Goal: Transaction & Acquisition: Purchase product/service

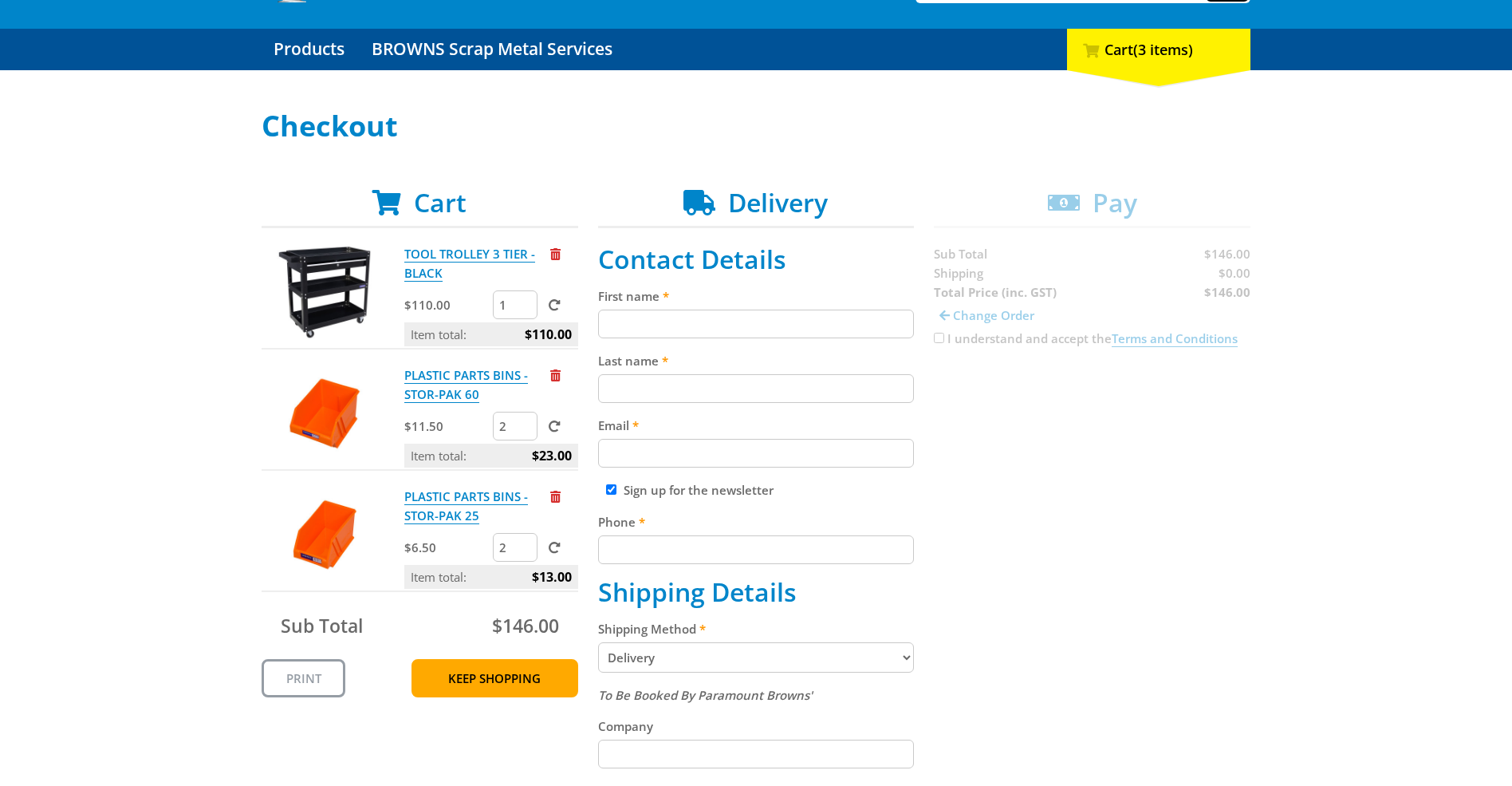
scroll to position [159, 0]
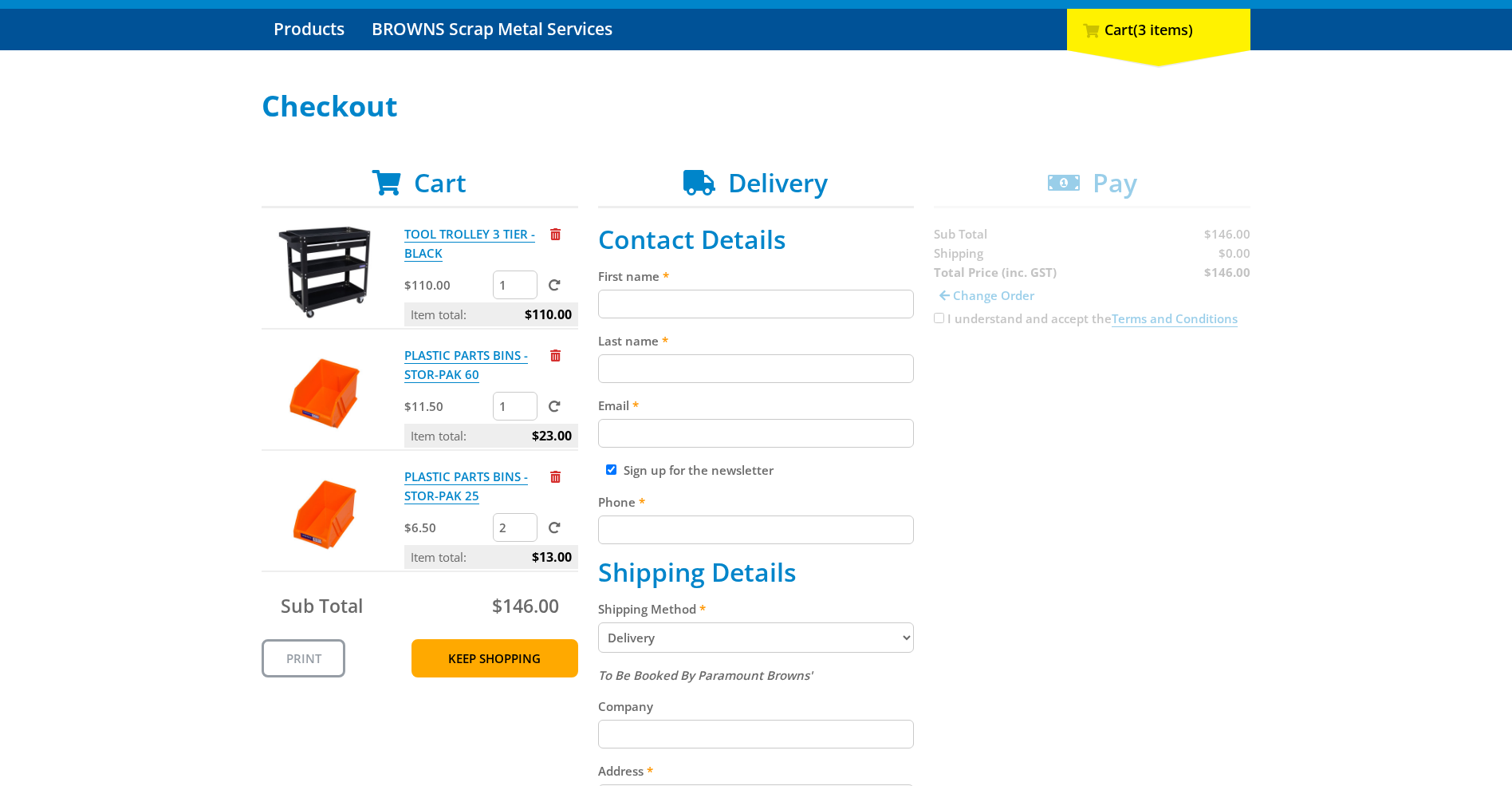
type input "1"
click at [527, 413] on input "1" at bounding box center [515, 406] width 45 height 29
click at [865, 425] on input "Email" at bounding box center [756, 433] width 317 height 29
click at [553, 405] on span at bounding box center [555, 406] width 12 height 12
click at [0, 0] on input "submit" at bounding box center [0, 0] width 0 height 0
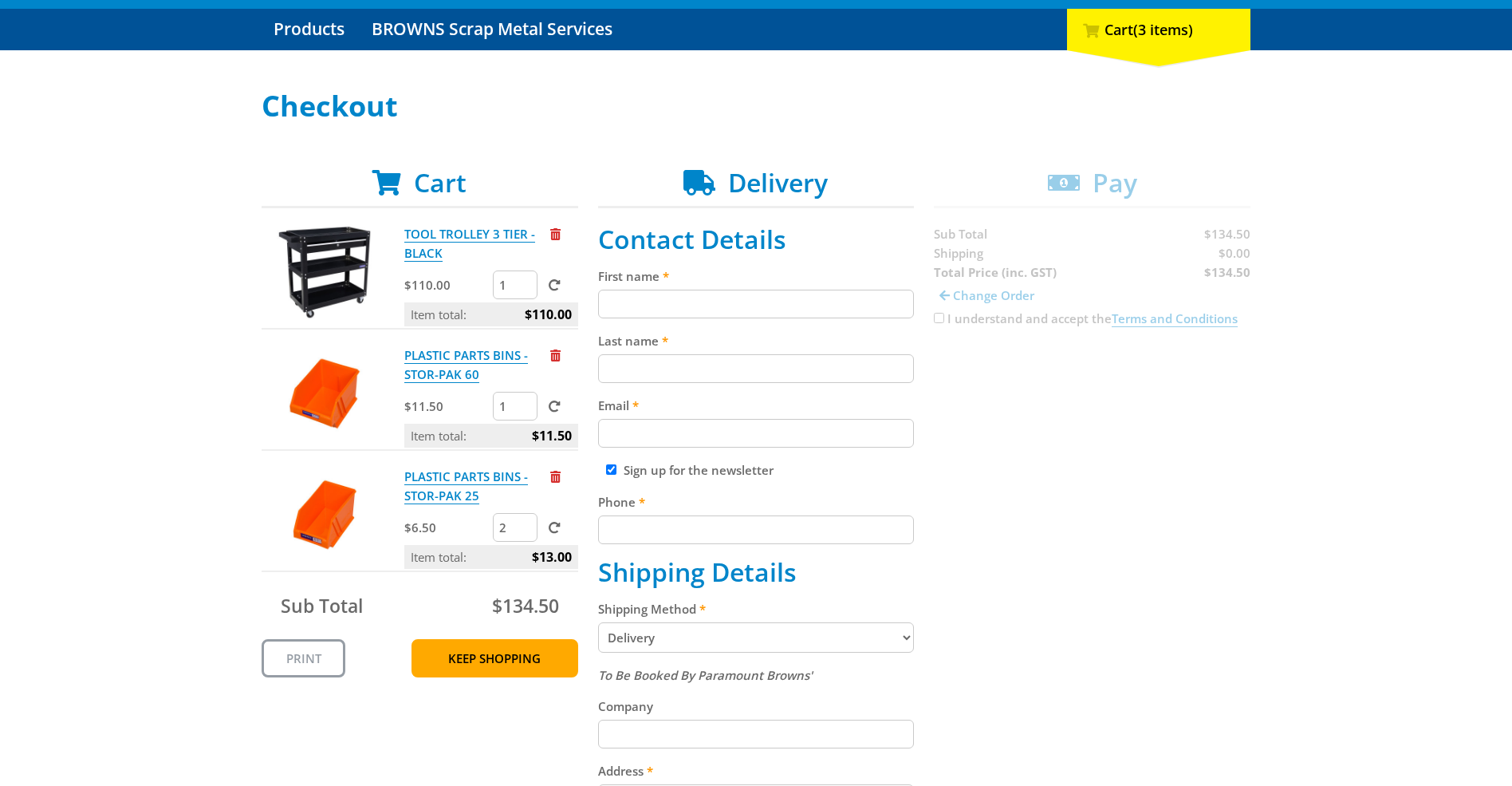
click at [647, 302] on input "First name" at bounding box center [756, 304] width 317 height 29
type input "Paul"
type input "Pruszinski"
type input "paul@pruszinski.com.au"
type input "0414822331"
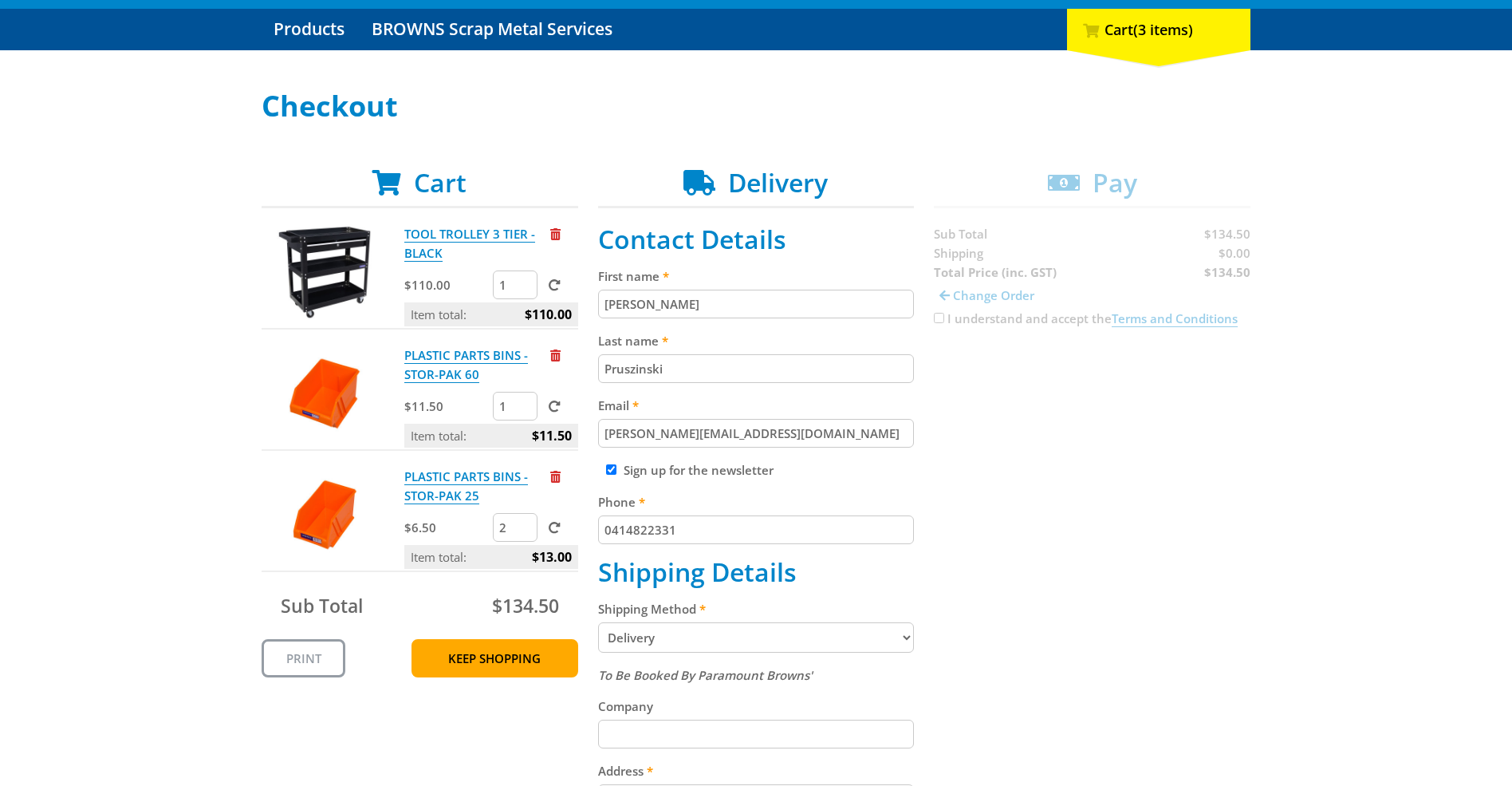
type input "395, esplanade"
type input "henley beach"
type input "5022"
select select "SA"
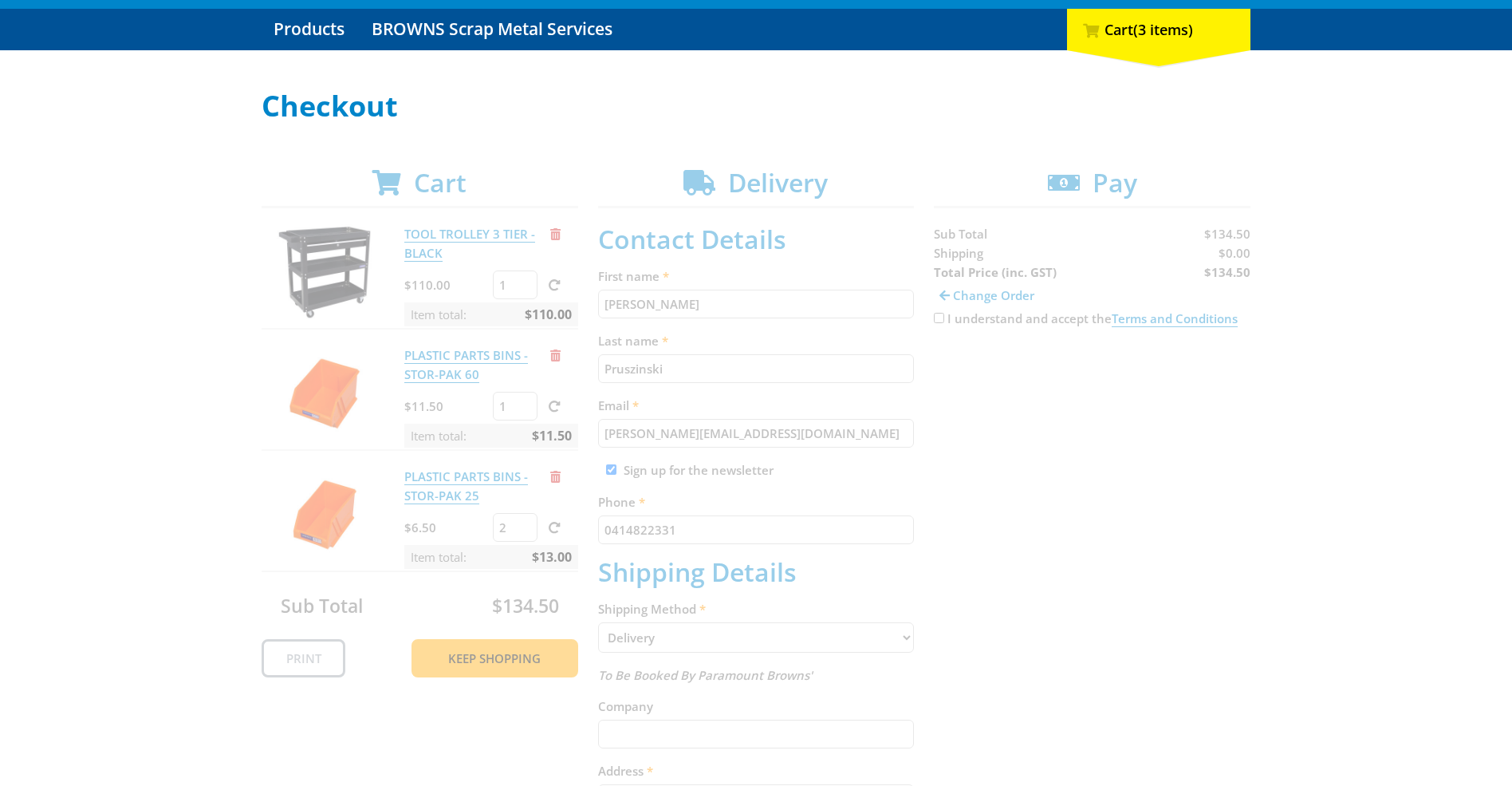
click at [615, 468] on div "Cart TOOL TROLLEY 3 TIER - BLACK $110.00 1 Item total: $110.00 PLASTIC PARTS BI…" at bounding box center [756, 677] width 989 height 1020
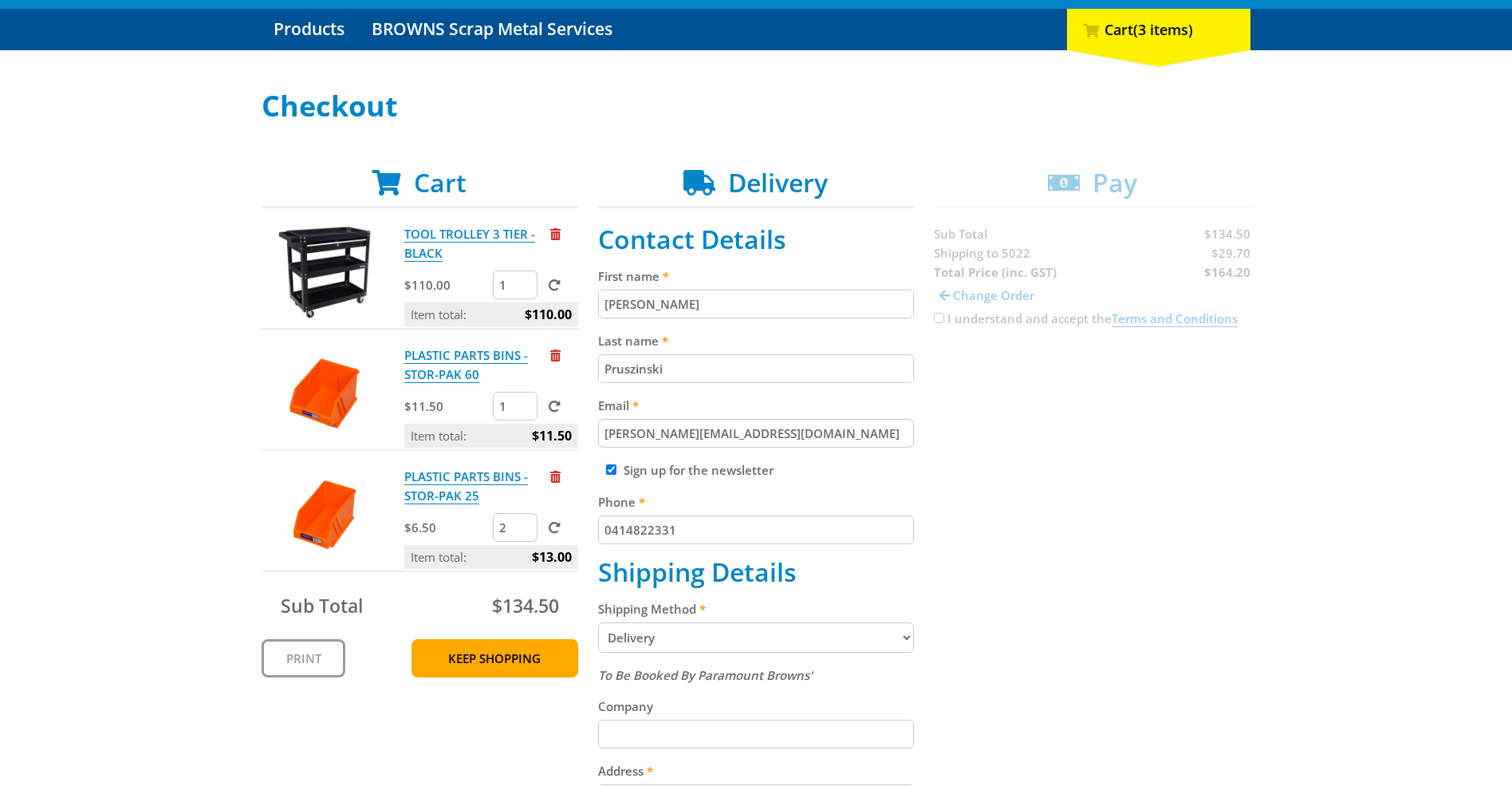
click at [615, 468] on input "Sign up for the newsletter" at bounding box center [612, 469] width 10 height 10
checkbox input "false"
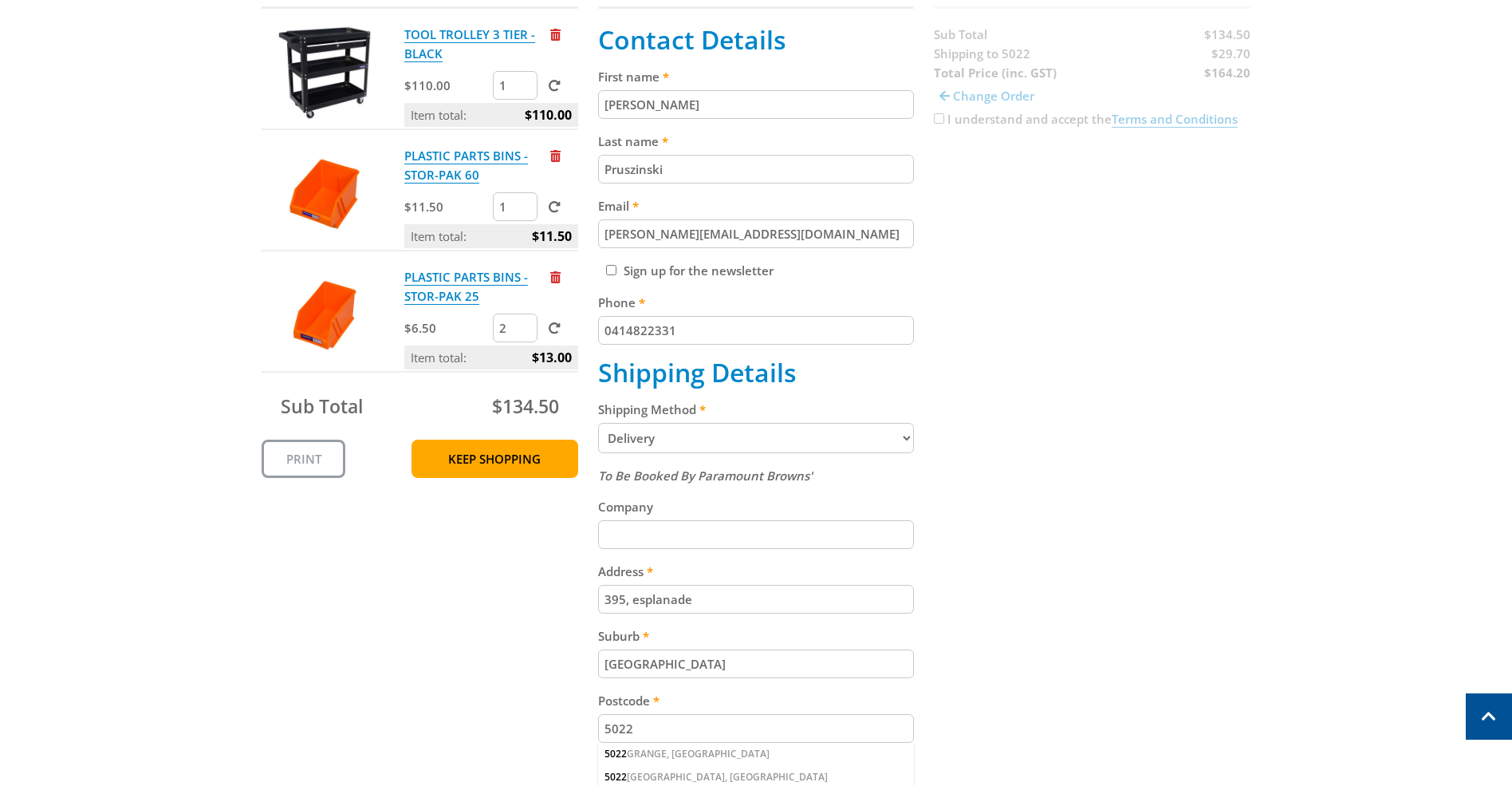
scroll to position [398, 0]
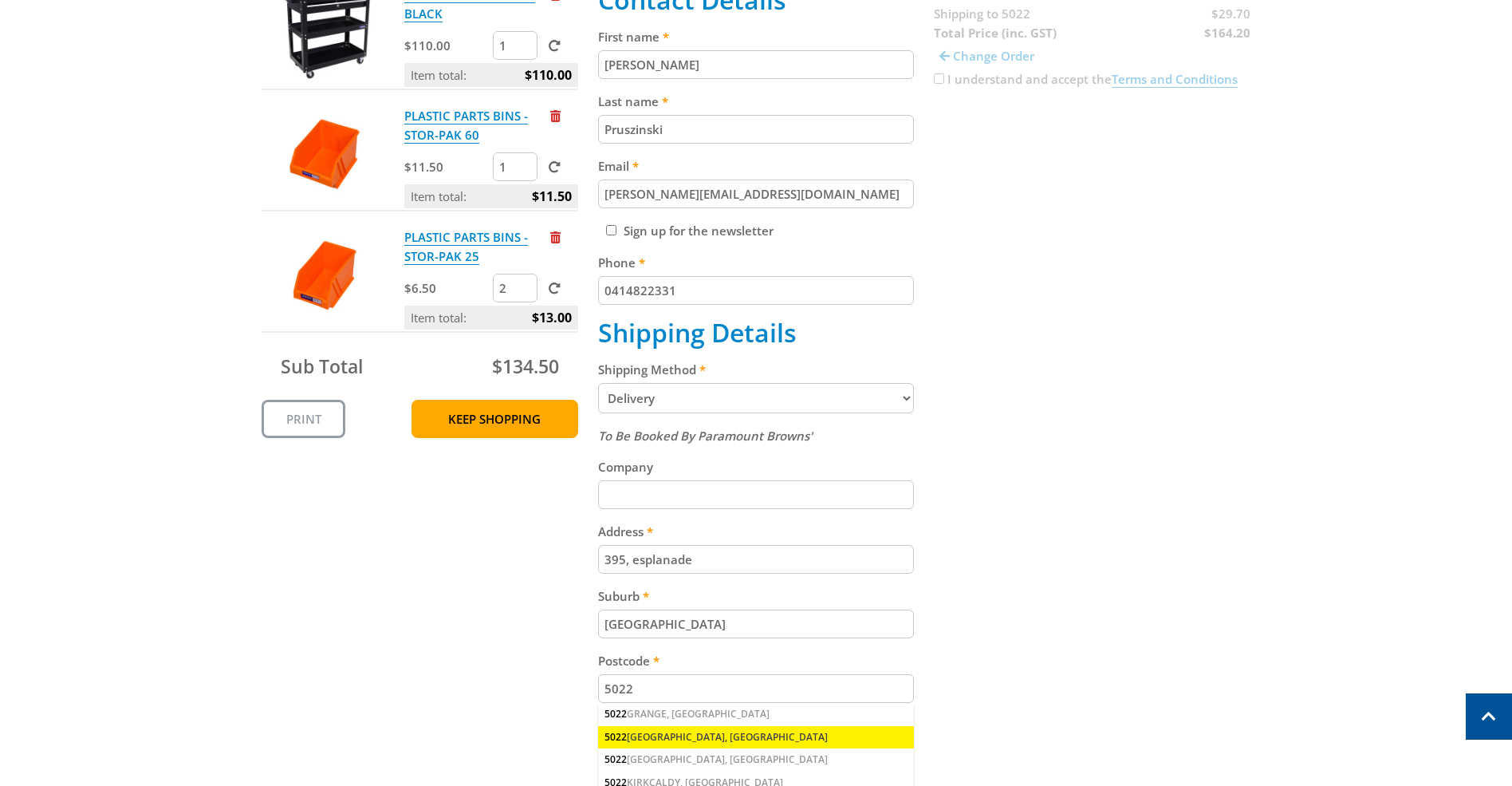
click at [671, 739] on div "5022 HENLEY BEACH, SA" at bounding box center [756, 737] width 317 height 23
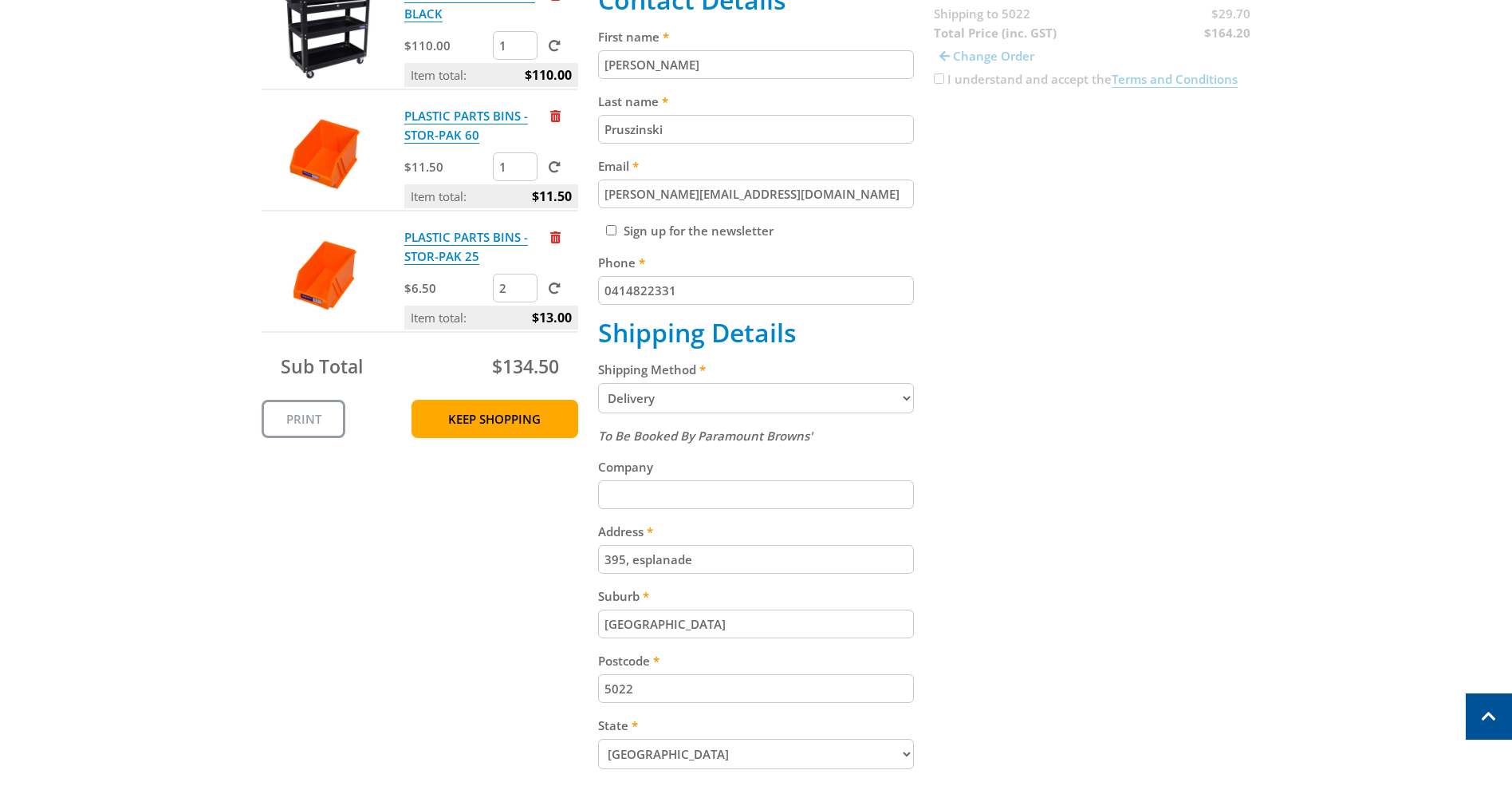
click at [638, 558] on input "395, esplanade" at bounding box center [756, 559] width 317 height 29
type input "395 Esplanade"
click at [1054, 384] on div "Cart TOOL TROLLEY 3 TIER - BLACK $110.00 1 Item total: $110.00 PLASTIC PARTS BI…" at bounding box center [756, 438] width 989 height 1020
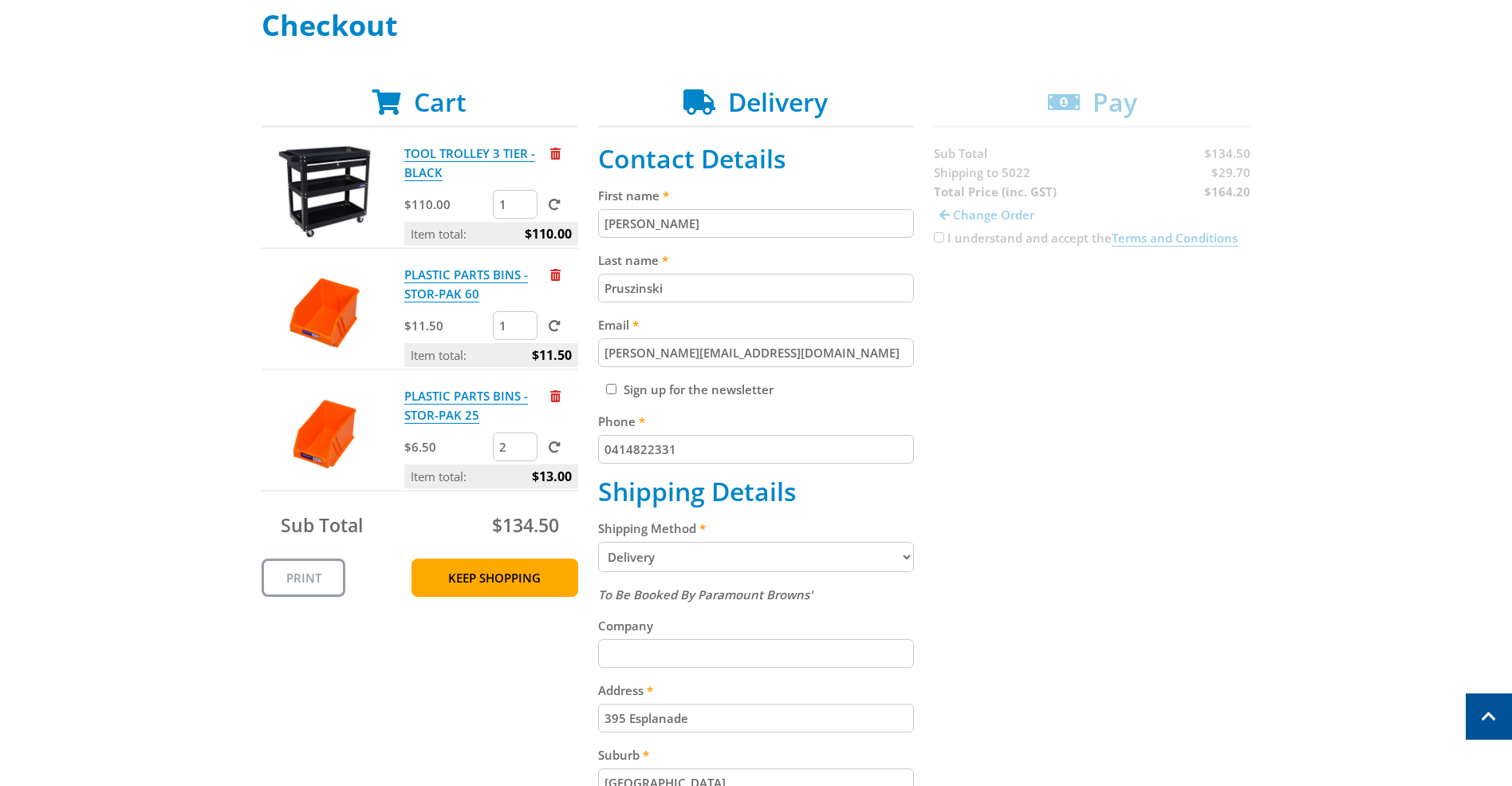
scroll to position [239, 0]
type input "3"
click at [524, 440] on input "3" at bounding box center [515, 447] width 45 height 29
click at [553, 448] on span at bounding box center [555, 448] width 12 height 12
click at [0, 0] on input "submit" at bounding box center [0, 0] width 0 height 0
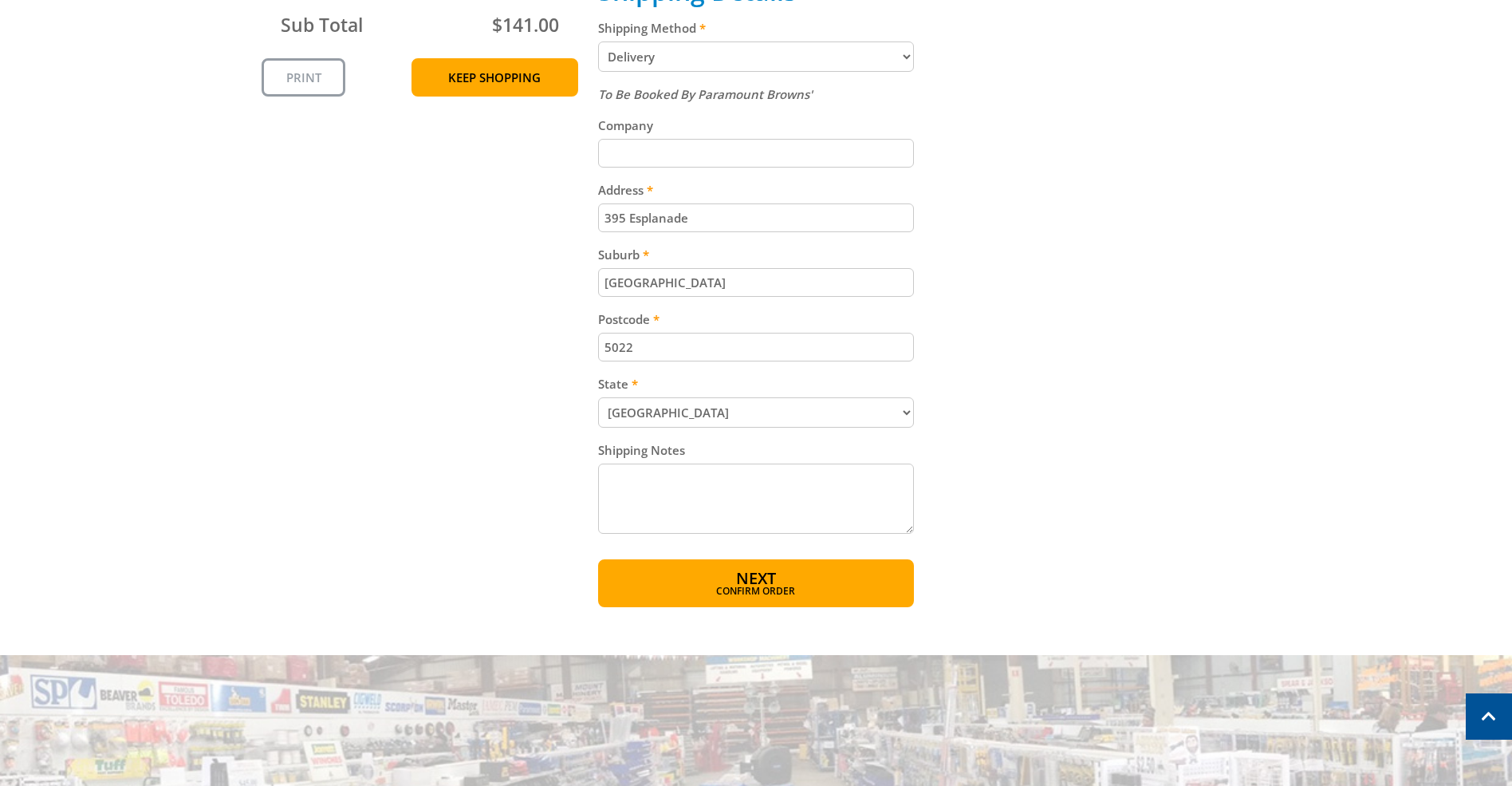
scroll to position [798, 0]
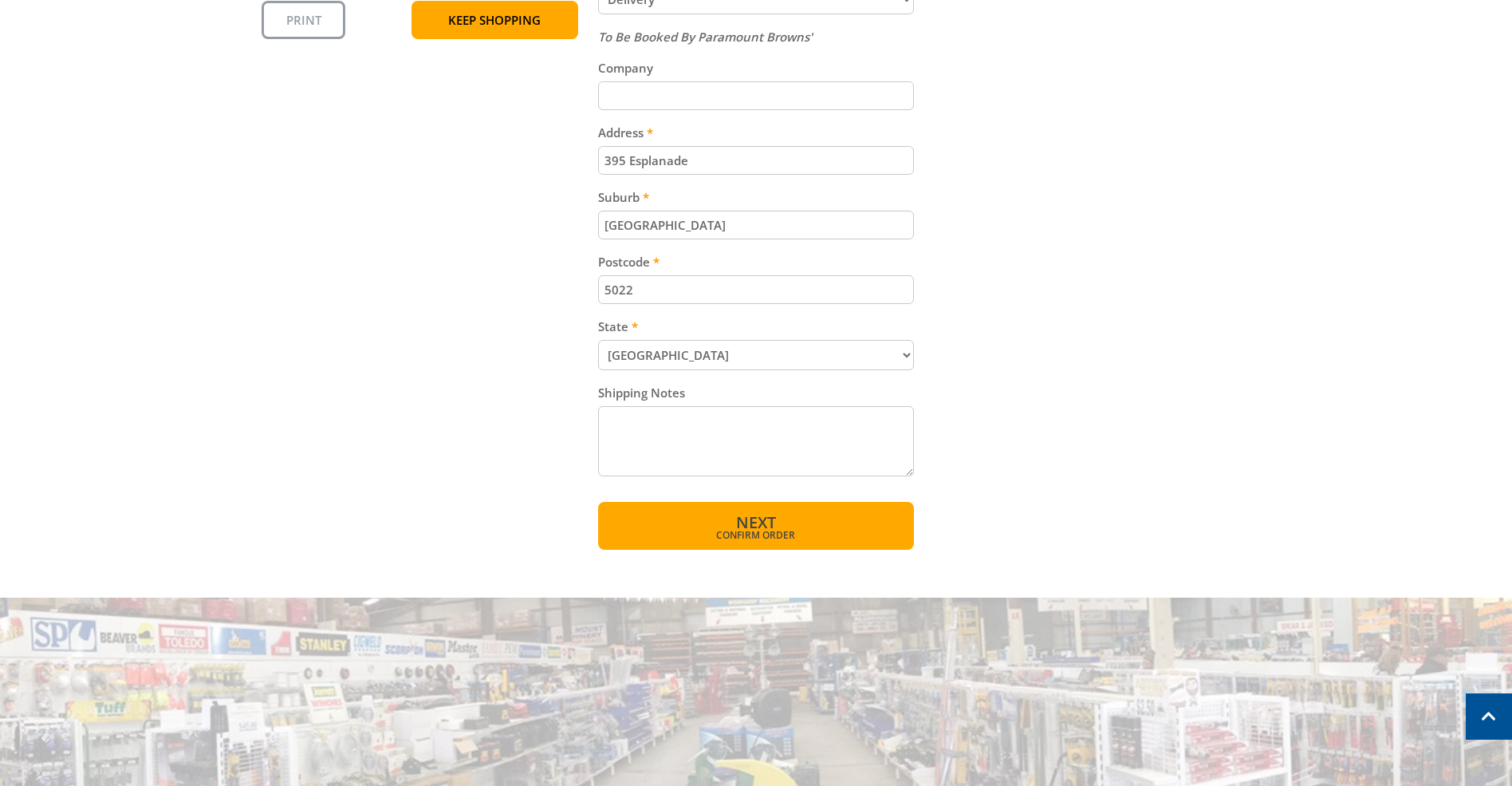
click at [762, 522] on span "Next" at bounding box center [756, 522] width 40 height 22
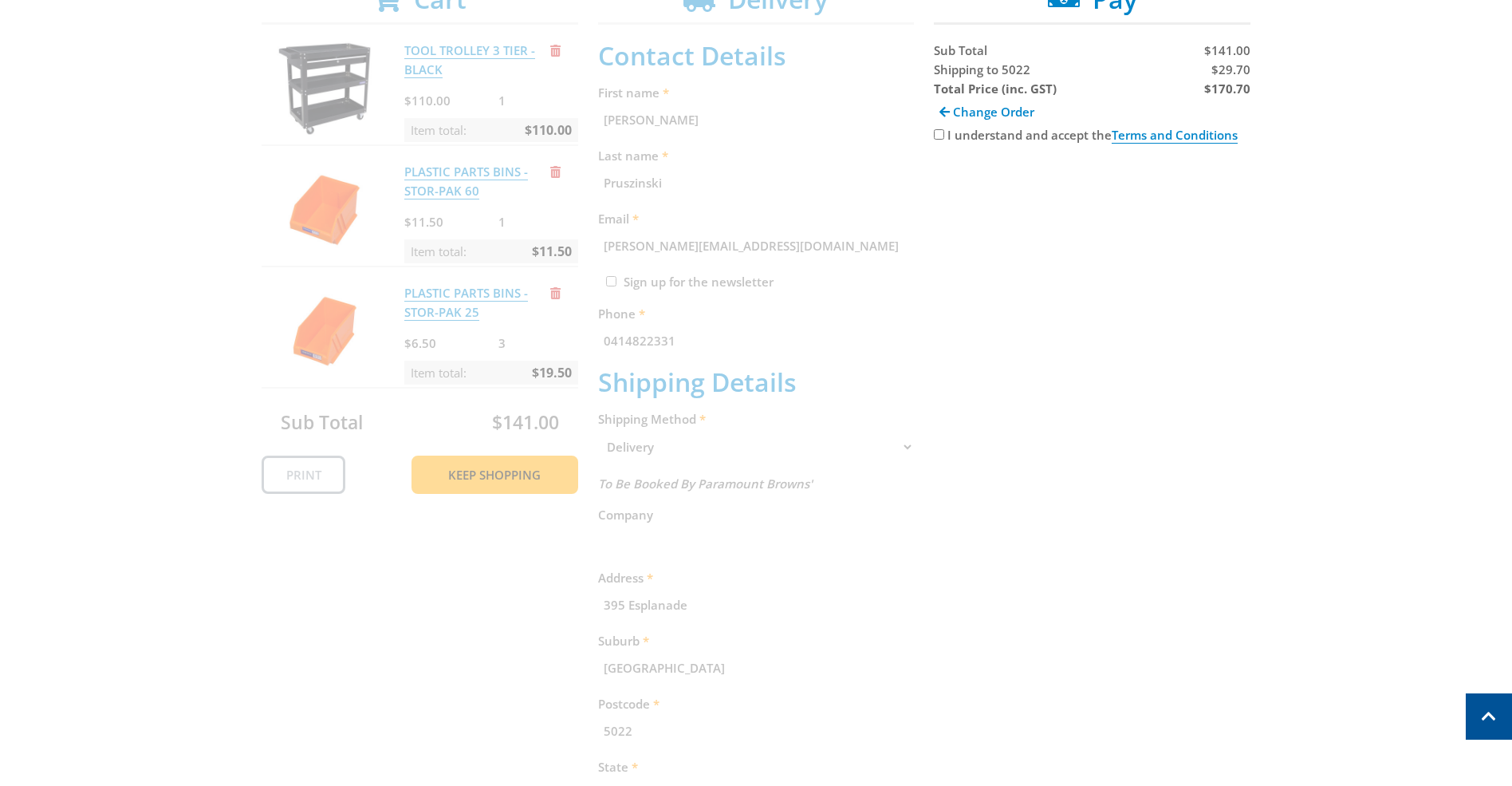
scroll to position [327, 0]
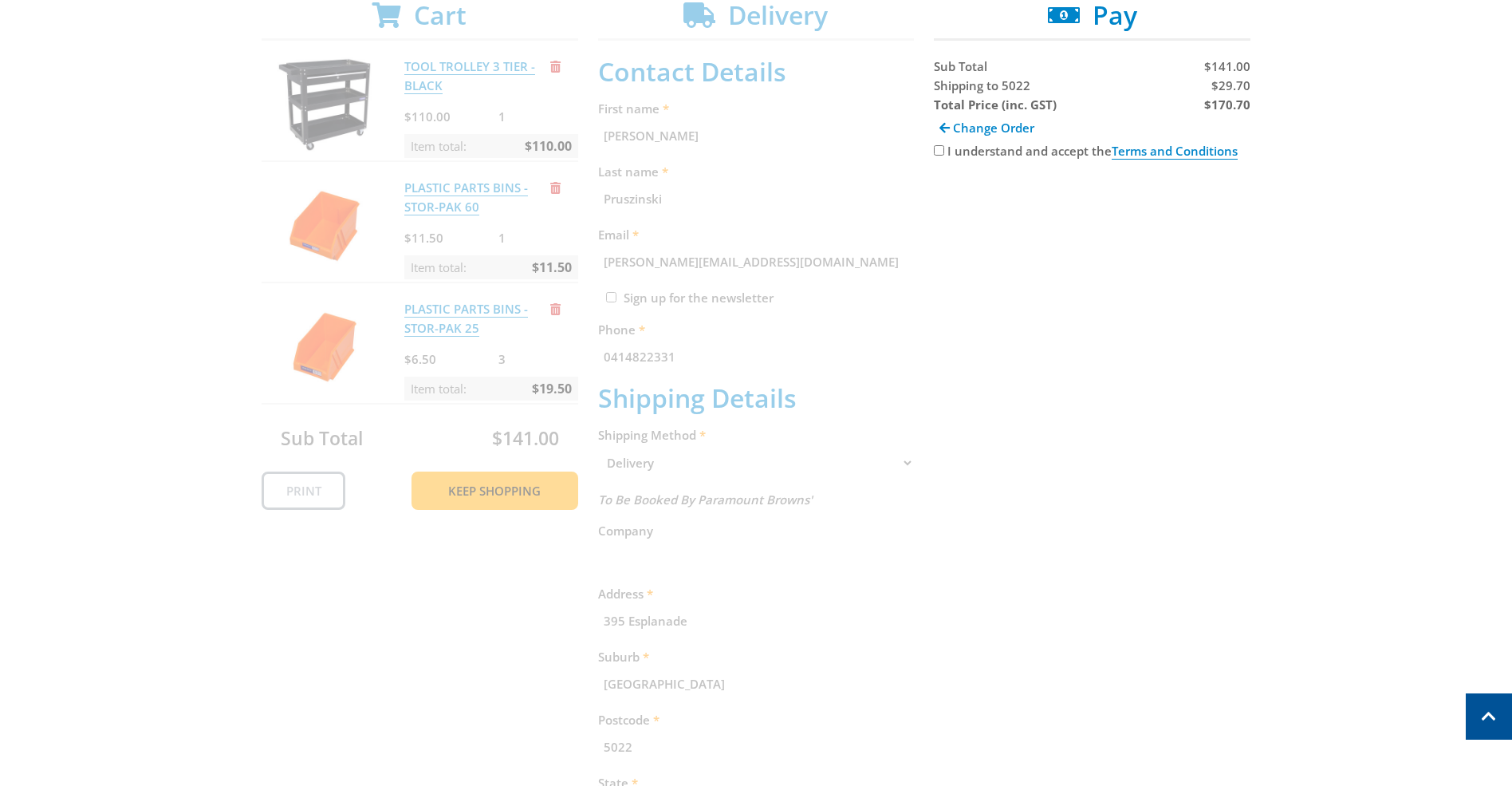
click at [940, 151] on input "I understand and accept the Terms and Conditions" at bounding box center [939, 150] width 10 height 10
checkbox input "true"
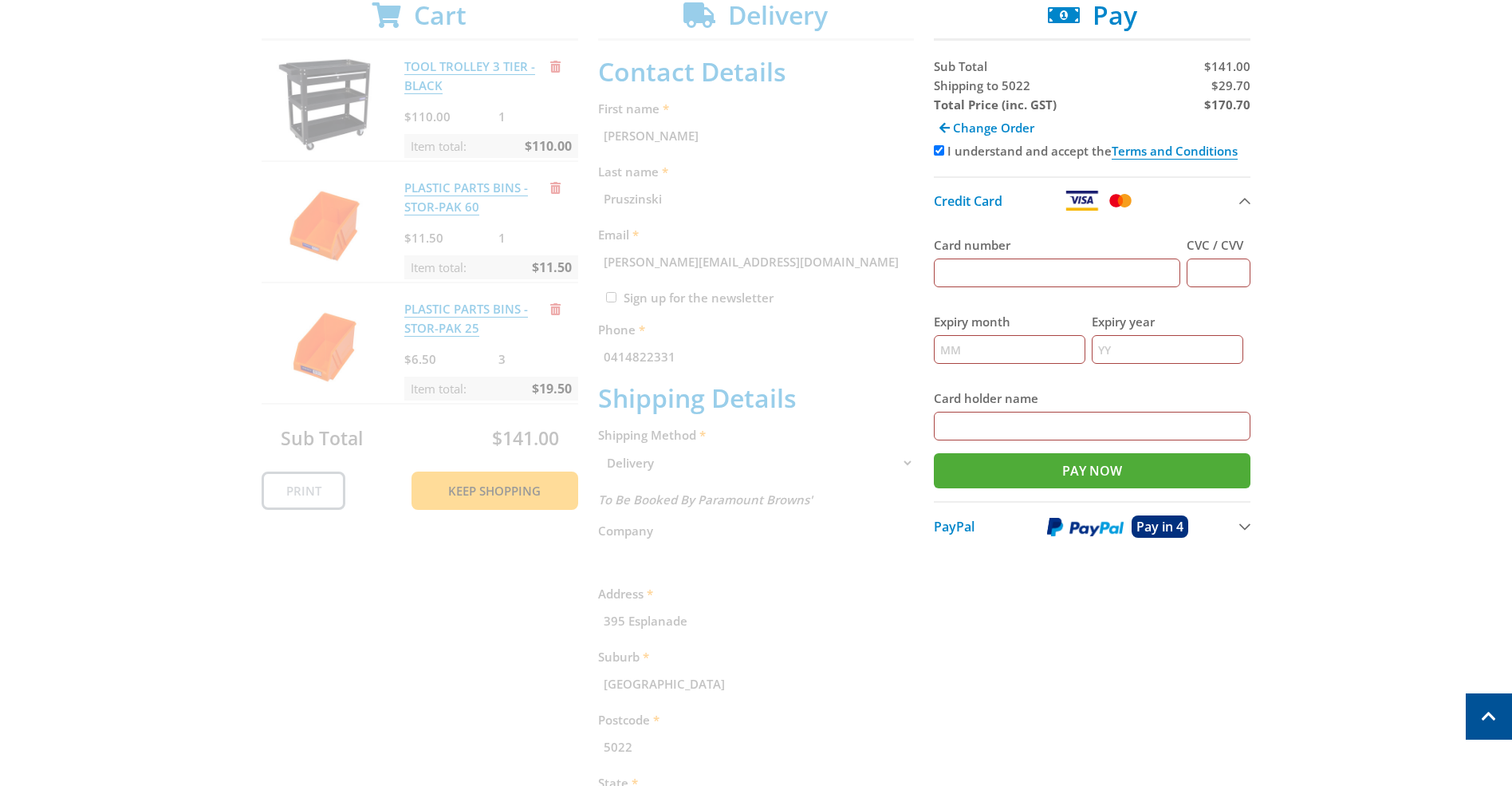
click at [1027, 275] on input "Card number" at bounding box center [1057, 273] width 247 height 29
type input "4530307002454957"
click at [1211, 280] on input "CVC / CVV" at bounding box center [1219, 273] width 64 height 29
click at [1212, 275] on input "CVC / CVV" at bounding box center [1219, 273] width 64 height 29
type input "332"
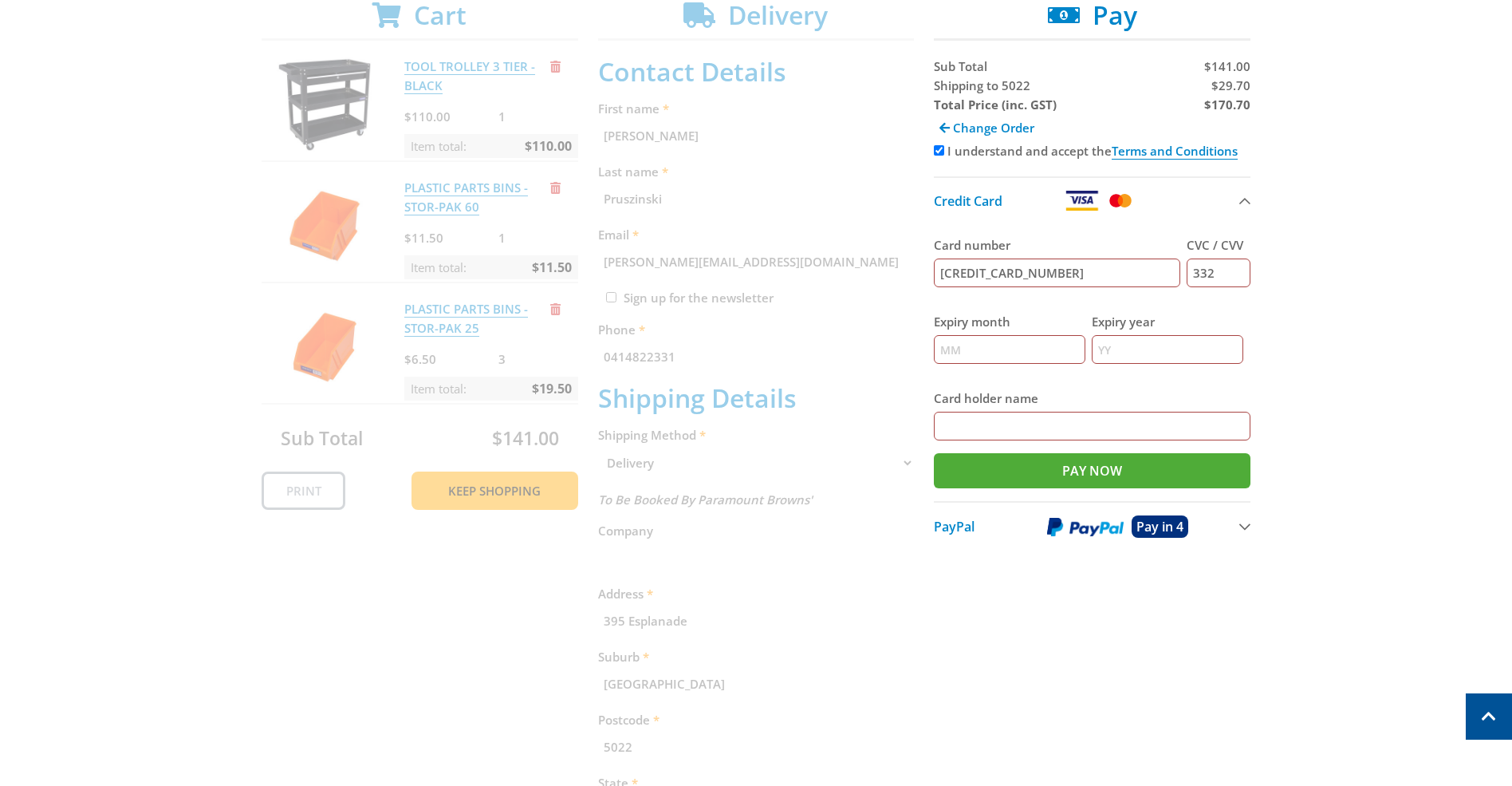
click at [1006, 352] on input "Expiry month" at bounding box center [1010, 350] width 152 height 29
type input "01"
click at [1121, 356] on input "Expiry year" at bounding box center [1167, 350] width 152 height 29
type input "29"
click at [977, 428] on input "Card holder name" at bounding box center [1093, 426] width 317 height 29
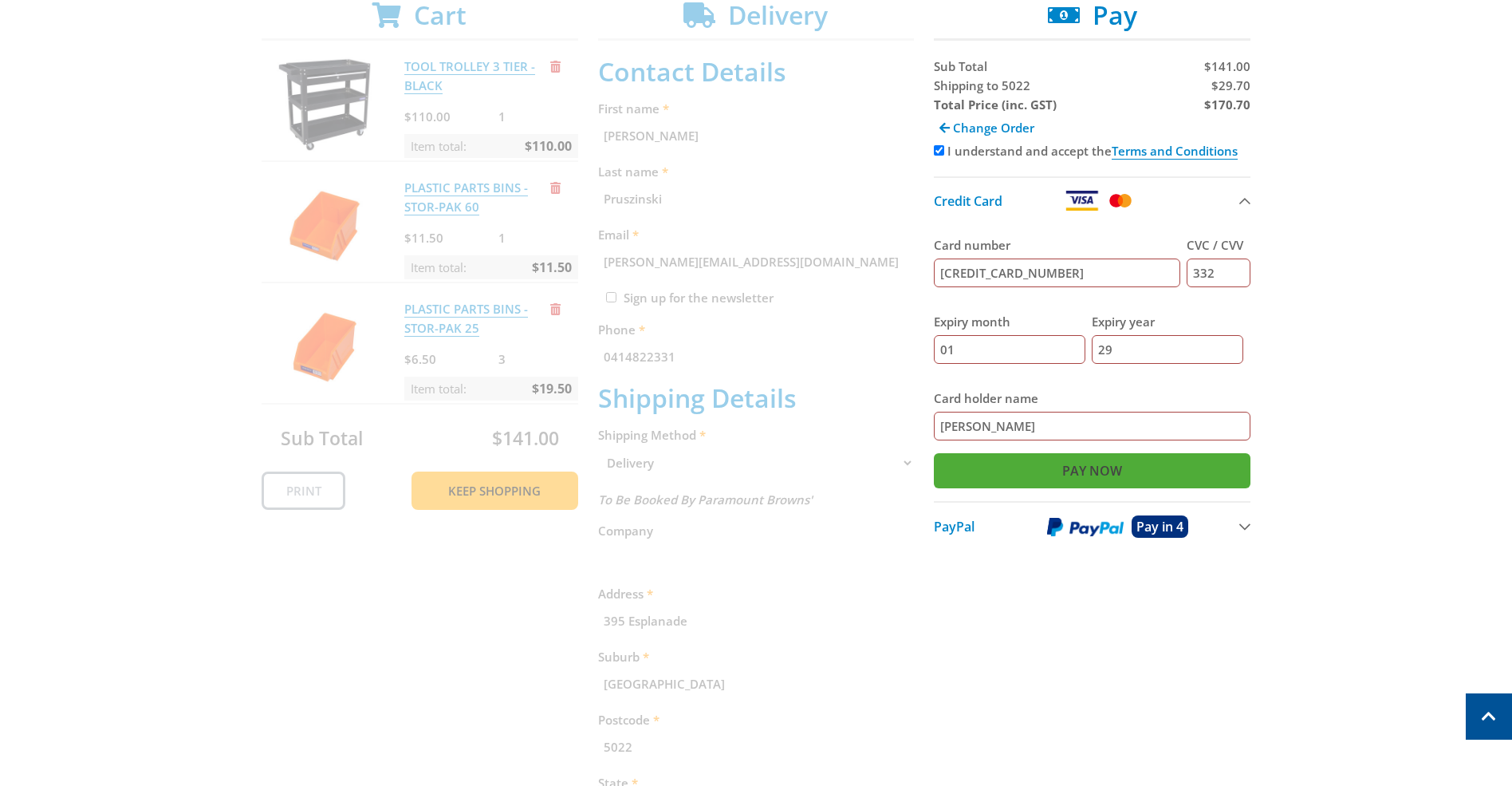
type input "Paul Pruszinski"
click at [972, 472] on input "Pay Now" at bounding box center [1093, 471] width 317 height 35
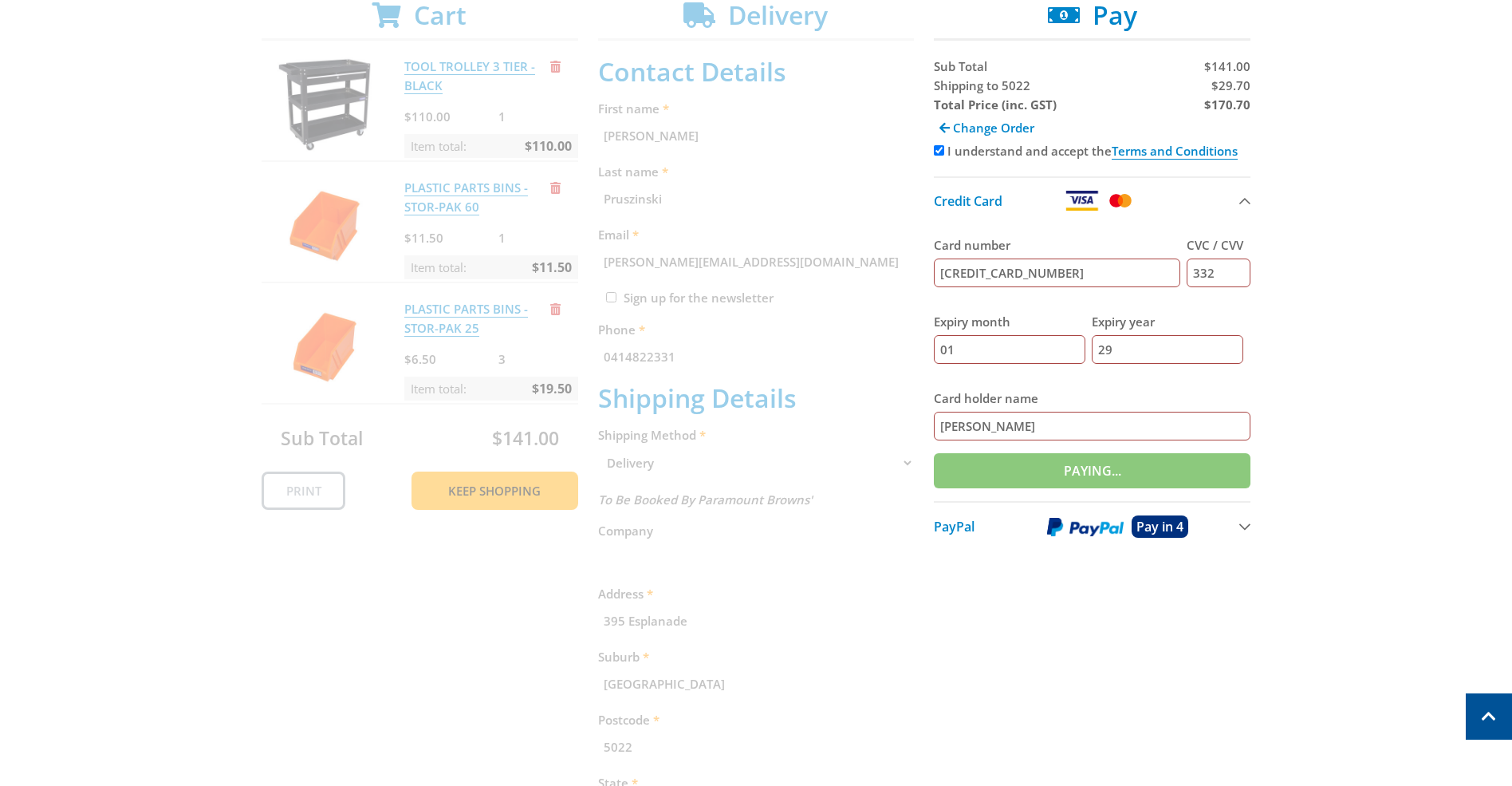
type input "Paying..."
